Goal: Transaction & Acquisition: Obtain resource

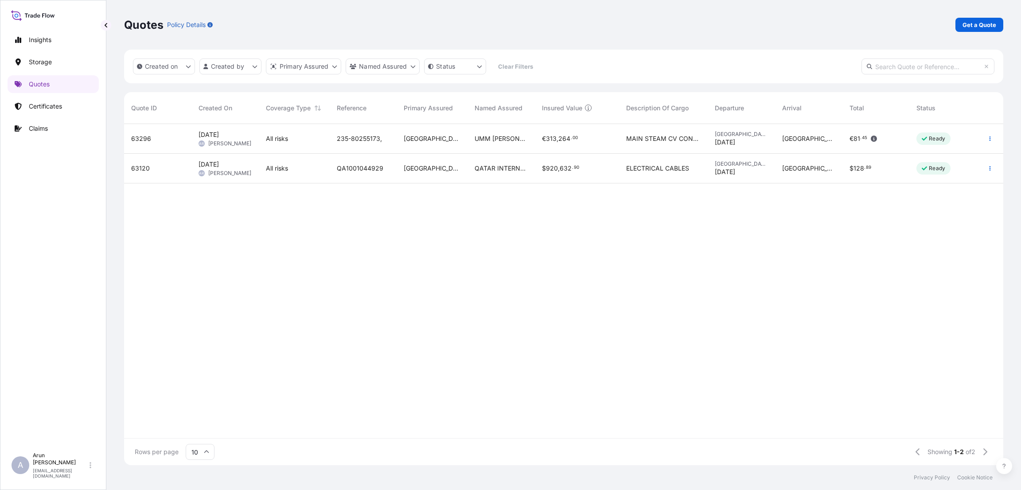
scroll to position [336, 869]
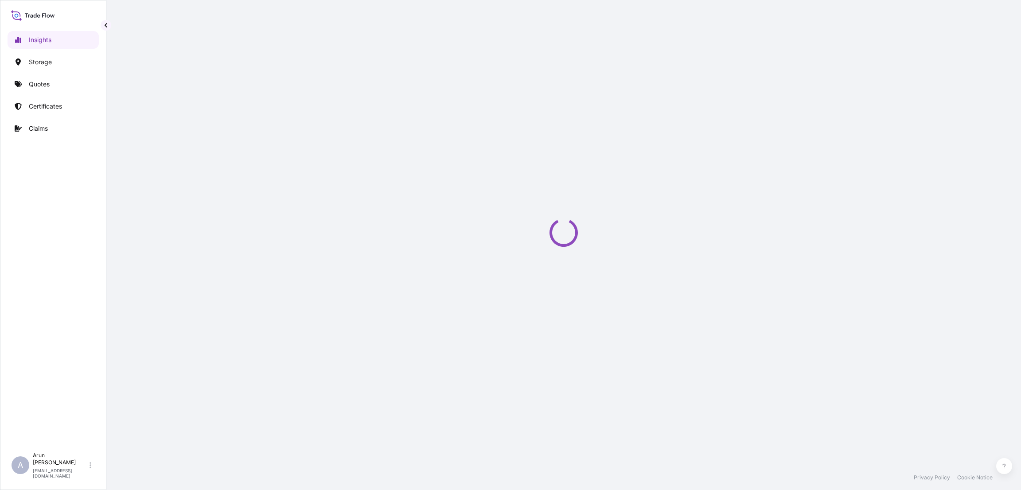
select select "2025"
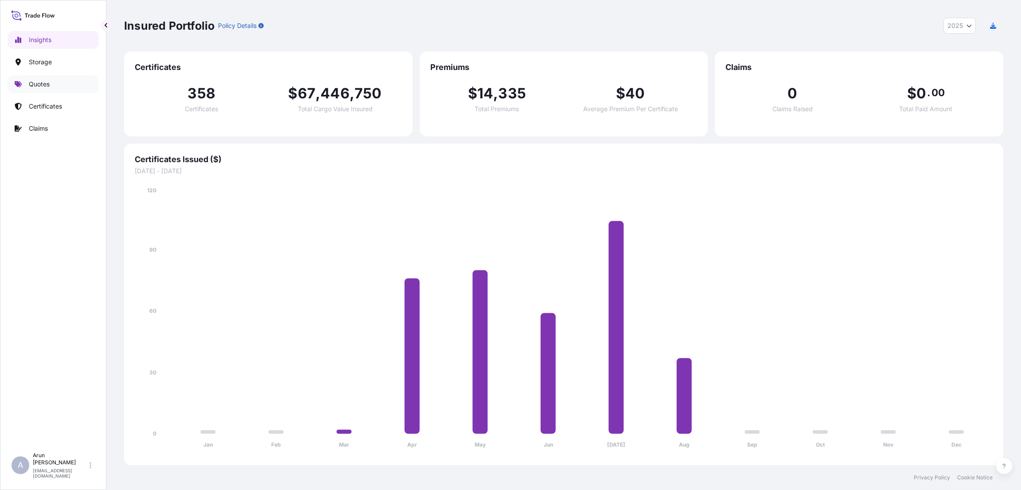
click at [42, 81] on p "Quotes" at bounding box center [39, 84] width 21 height 9
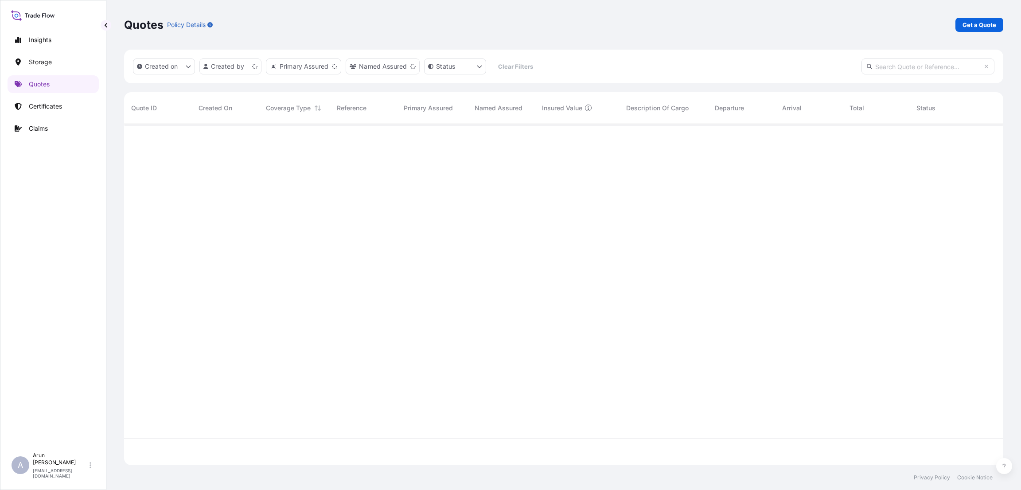
scroll to position [336, 869]
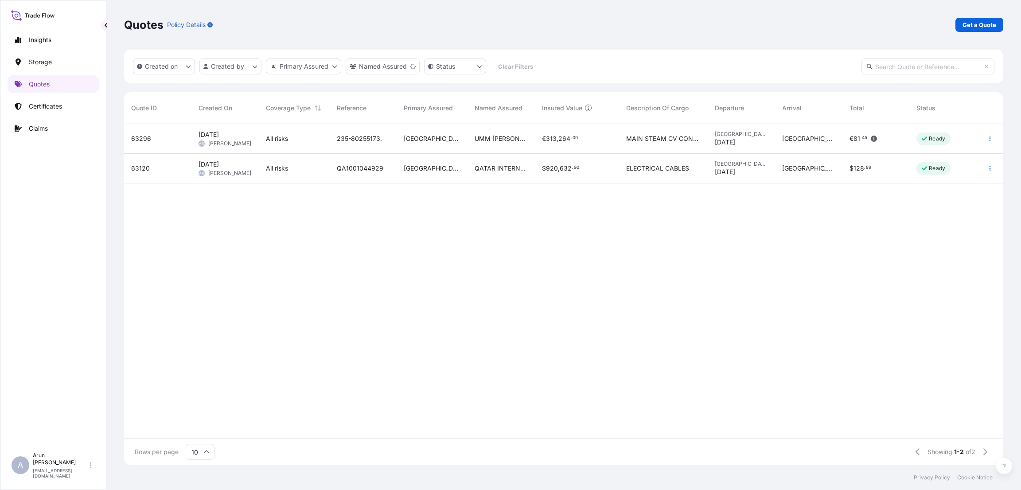
click at [509, 142] on span "UMM [PERSON_NAME] POWER PLANT" at bounding box center [500, 138] width 53 height 9
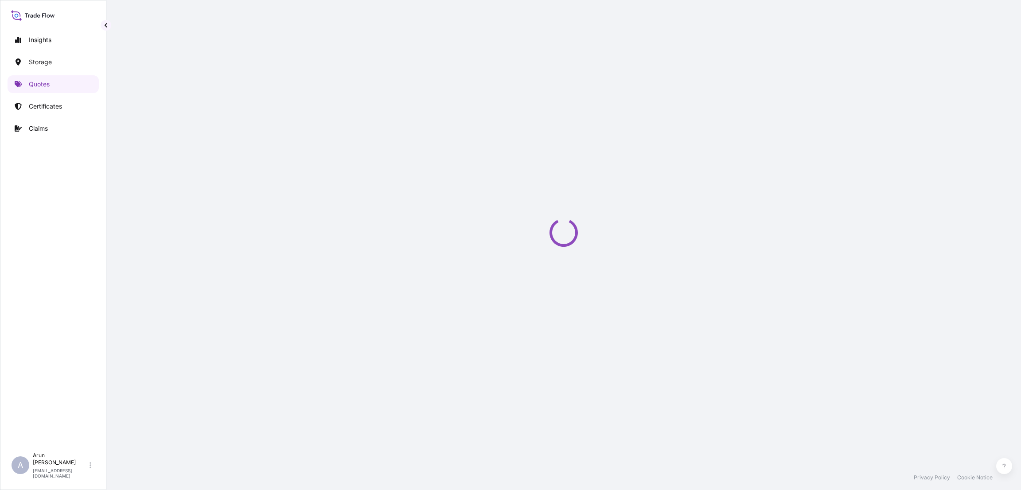
select select "Road / Inland"
select select "Air"
select select "Road / Inland"
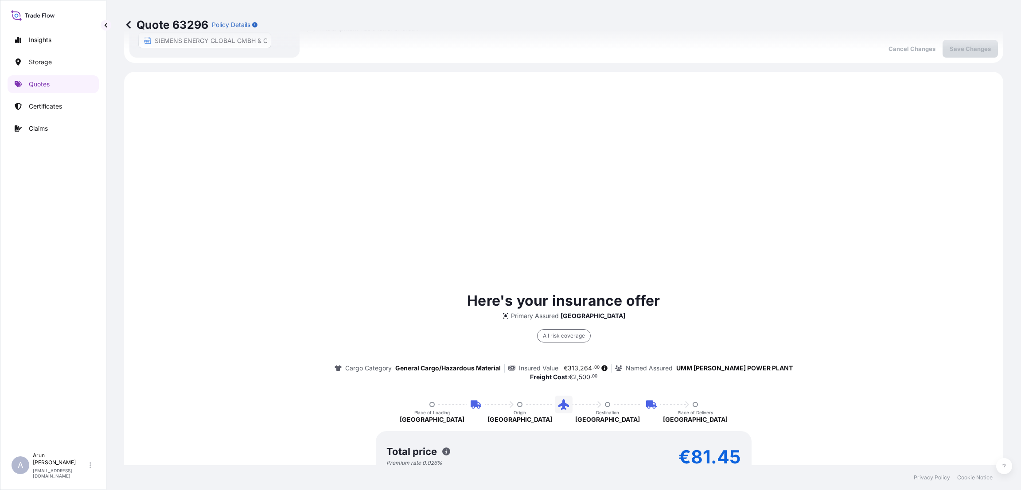
scroll to position [532, 0]
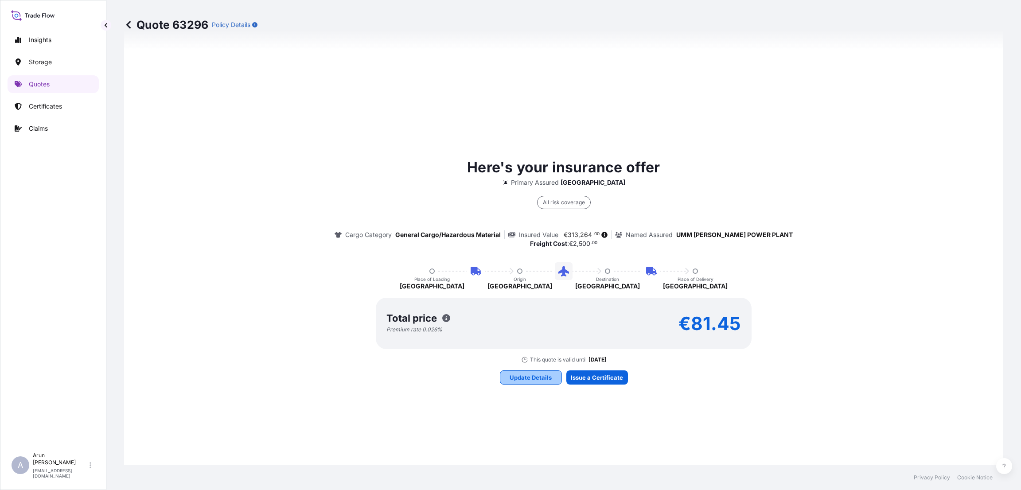
click at [539, 376] on p "Update Details" at bounding box center [530, 377] width 42 height 9
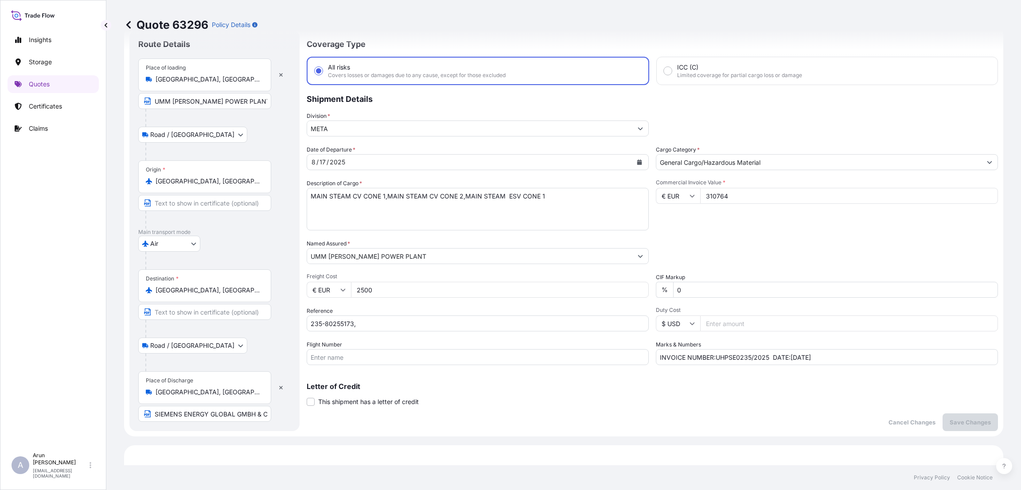
scroll to position [14, 0]
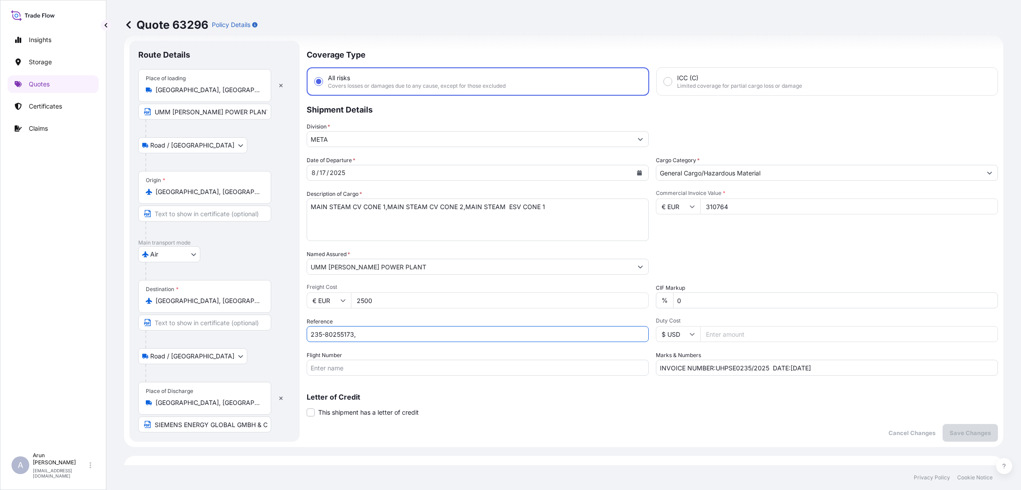
click at [368, 334] on input "235-80255173," at bounding box center [478, 334] width 342 height 16
paste input "QA1001044834"
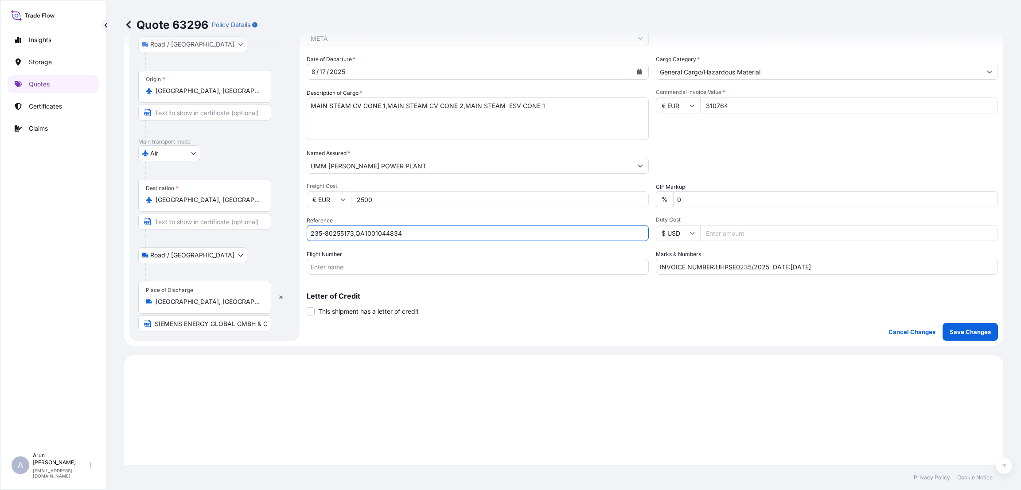
scroll to position [147, 0]
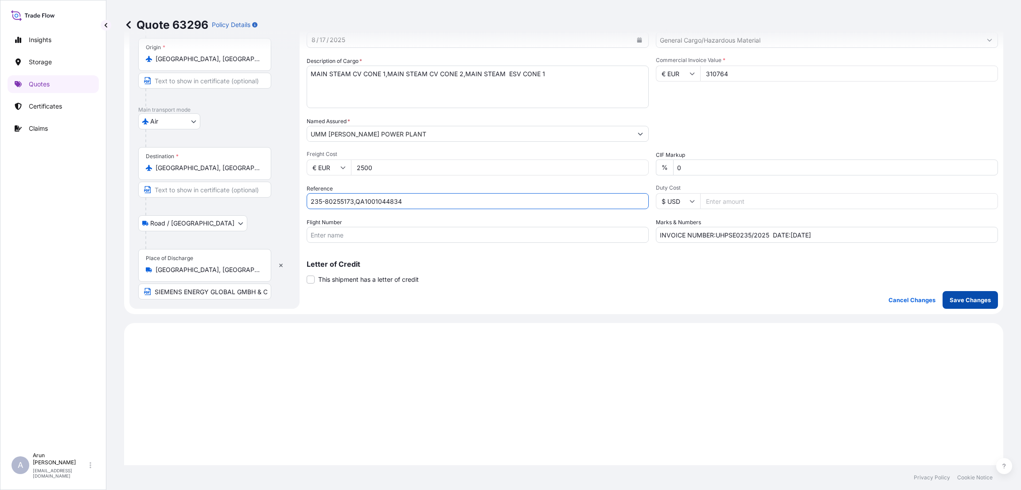
type input "235-80255173,QA1001044834"
click at [951, 299] on p "Save Changes" at bounding box center [969, 300] width 41 height 9
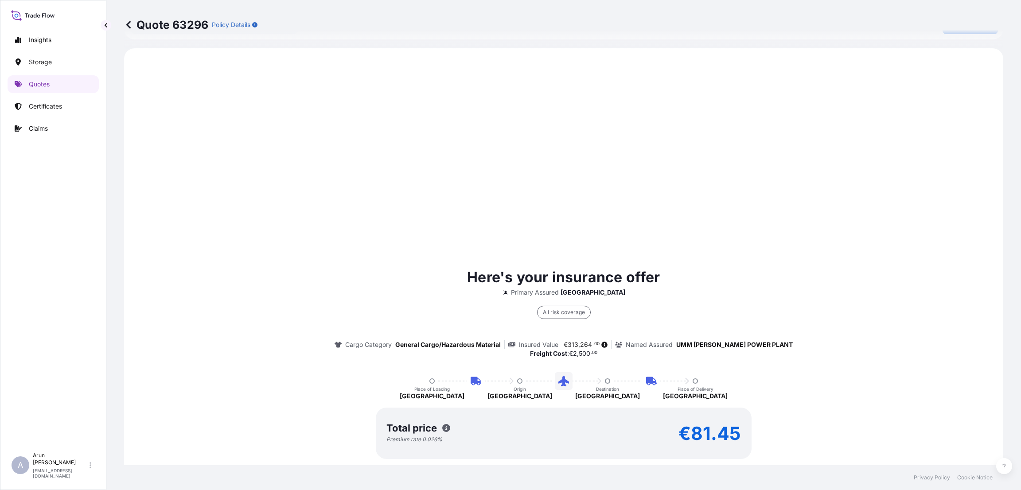
scroll to position [426, 0]
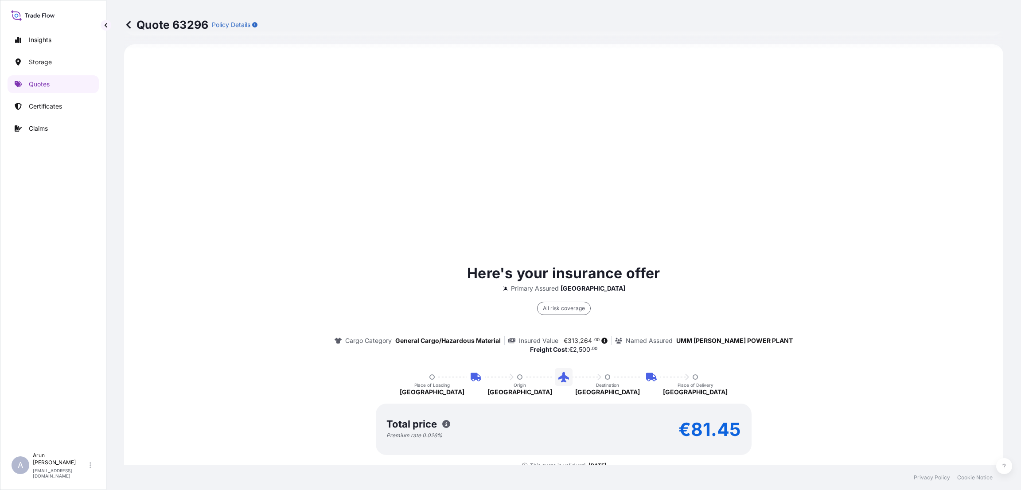
select select "Road / Inland"
select select "Air"
select select "Road / Inland"
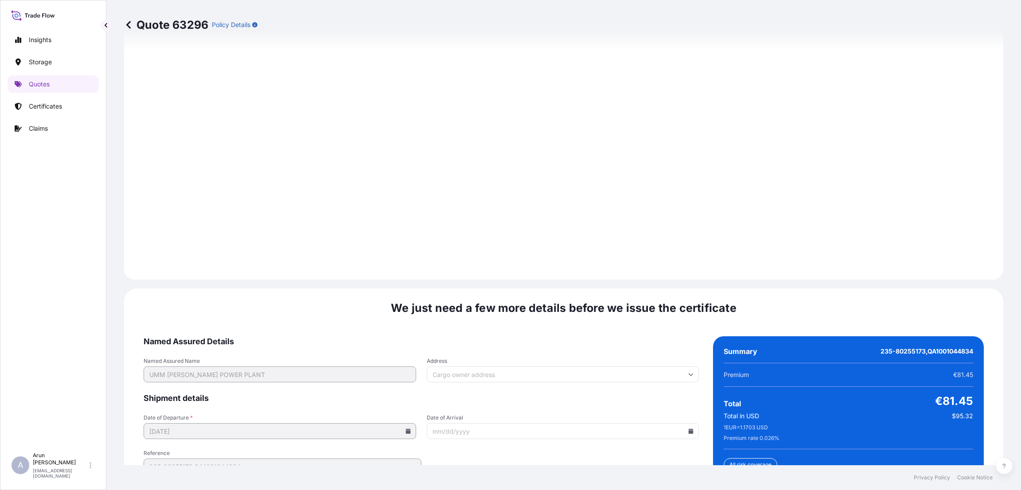
scroll to position [1307, 0]
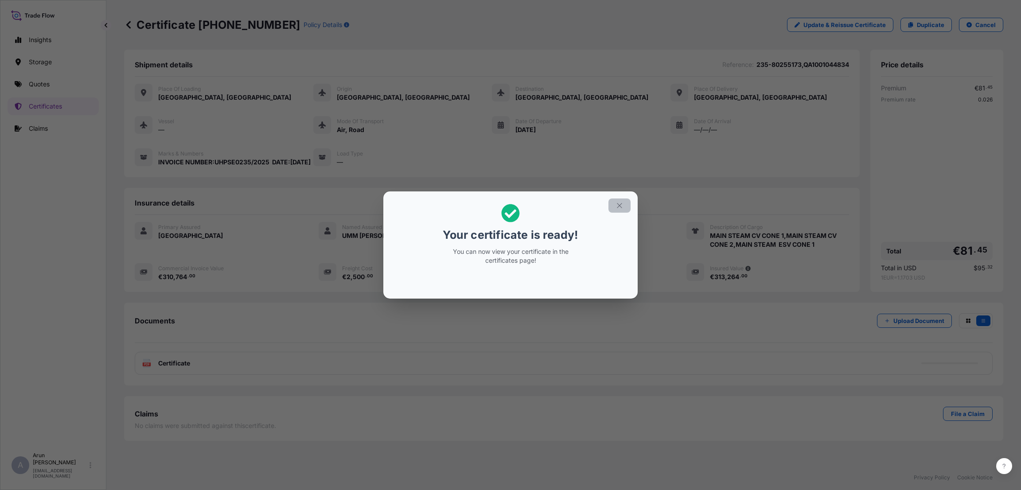
click at [614, 207] on button "button" at bounding box center [619, 205] width 22 height 14
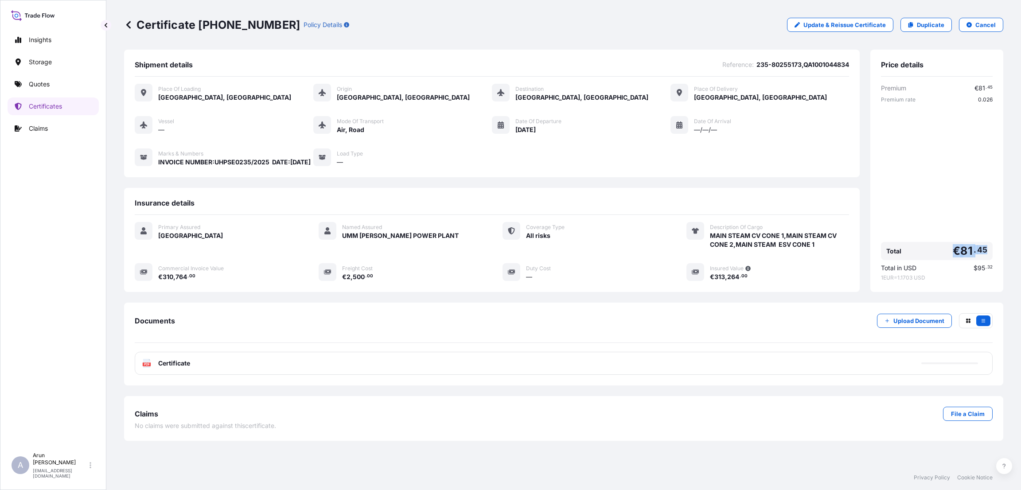
drag, startPoint x: 949, startPoint y: 258, endPoint x: 989, endPoint y: 259, distance: 40.8
click at [989, 259] on div "Total € 81 . 45" at bounding box center [937, 251] width 112 height 18
copy span "€ 81 . 45"
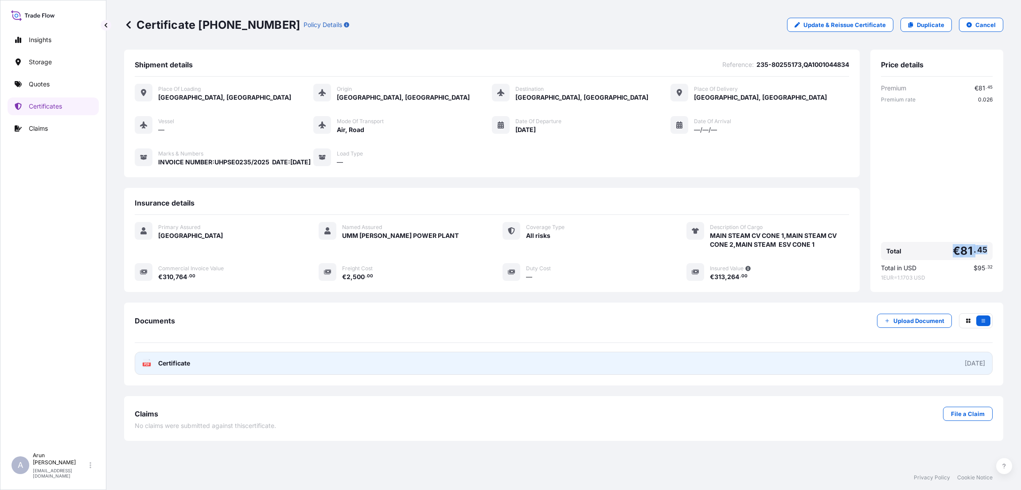
click at [349, 375] on link "PDF Certificate 2025-08-18" at bounding box center [564, 363] width 858 height 23
